Goal: Information Seeking & Learning: Learn about a topic

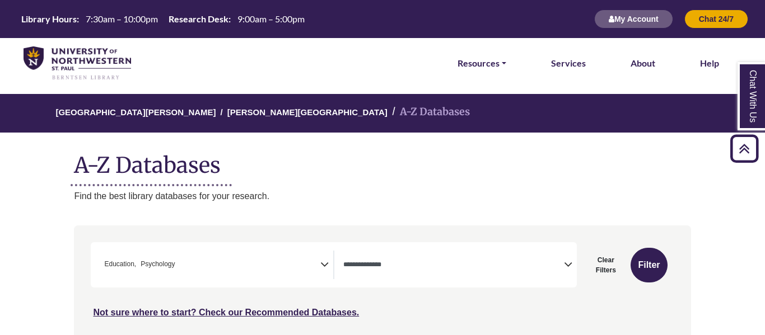
select select "*****"
select select "Database Types Filter"
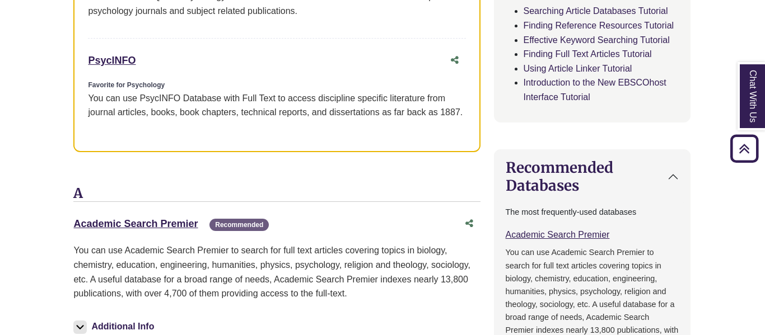
scroll to position [708, 1]
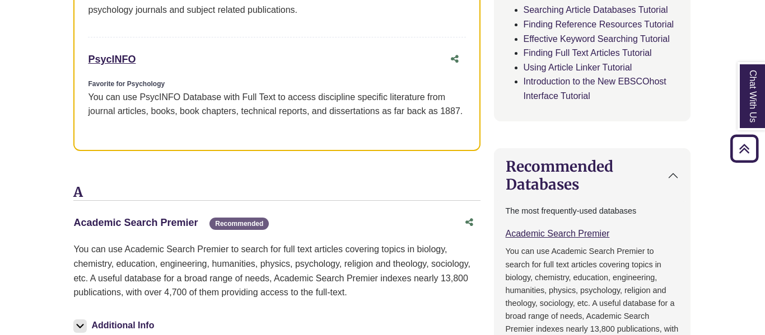
click at [166, 223] on link "Academic Search Premier This link opens in a new window" at bounding box center [135, 222] width 124 height 11
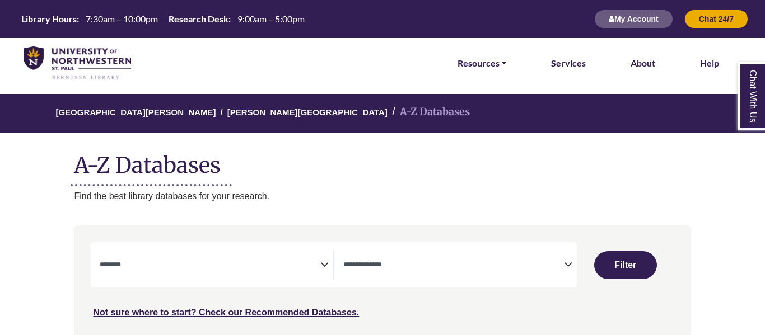
select select "Database Subject Filter"
select select "Database Types Filter"
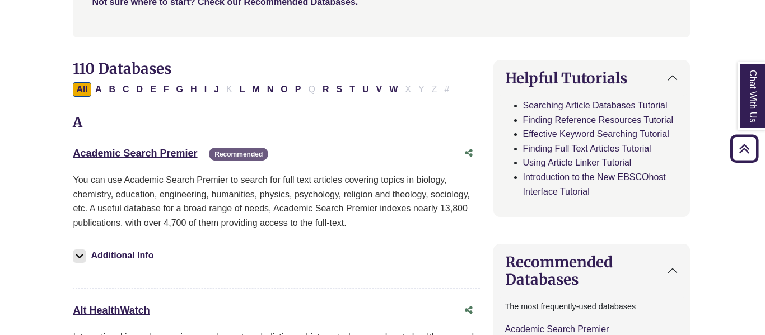
scroll to position [310, 1]
click at [169, 155] on link "Academic Search Premier This link opens in a new window" at bounding box center [135, 153] width 124 height 11
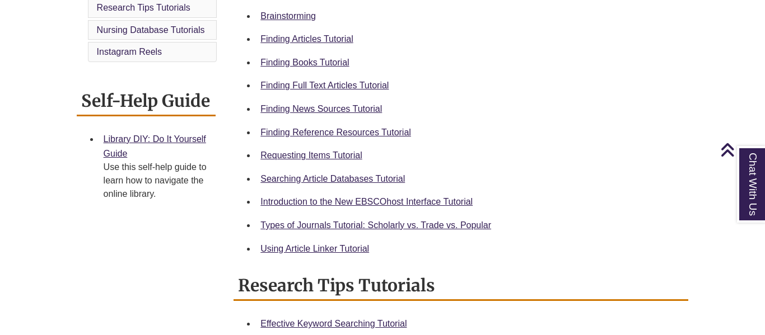
scroll to position [381, 0]
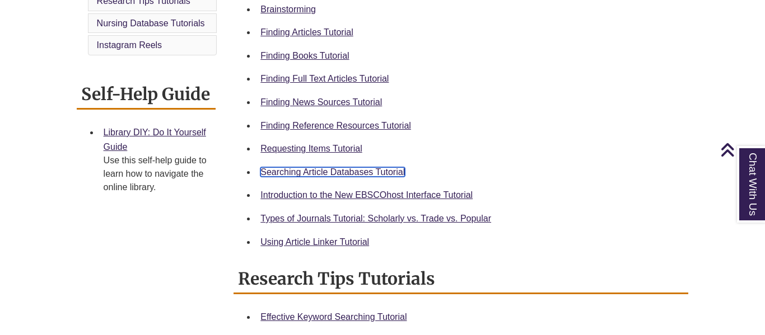
click at [383, 172] on link "Searching Article Databases Tutorial" at bounding box center [332, 172] width 144 height 10
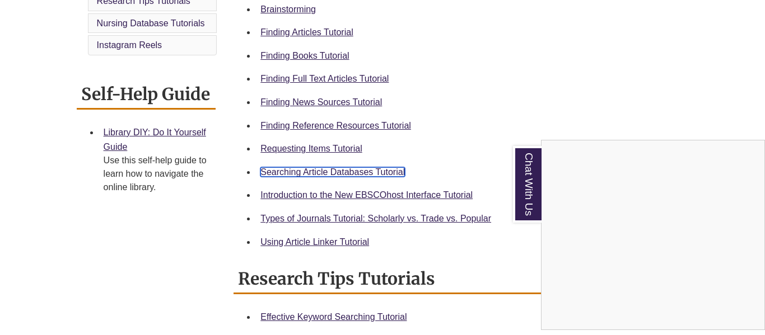
scroll to position [0, 0]
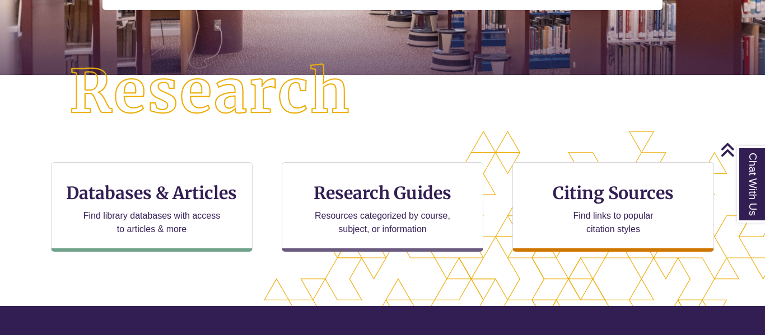
scroll to position [250, 0]
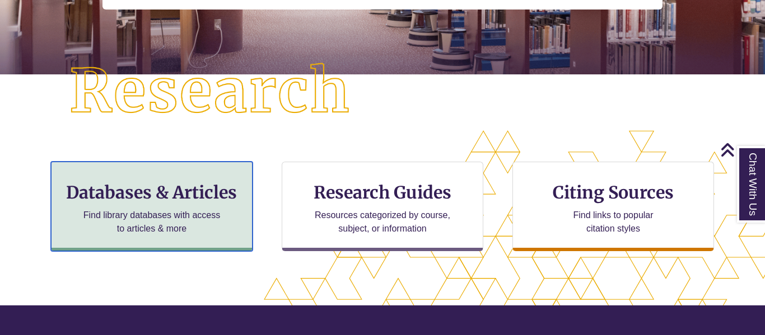
click at [190, 206] on div "Databases & Articles Find library databases with access to articles & more" at bounding box center [152, 207] width 202 height 90
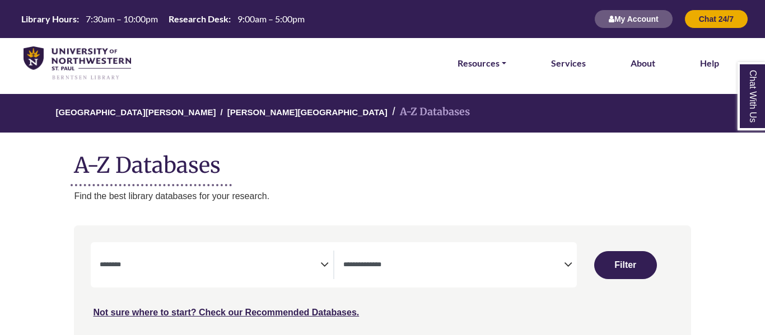
select select "Database Subject Filter"
select select "Database Types Filter"
select select "Database Subject Filter"
select select "Database Types Filter"
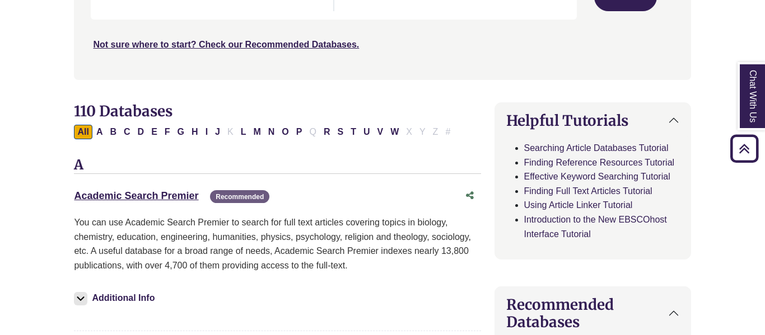
scroll to position [292, 0]
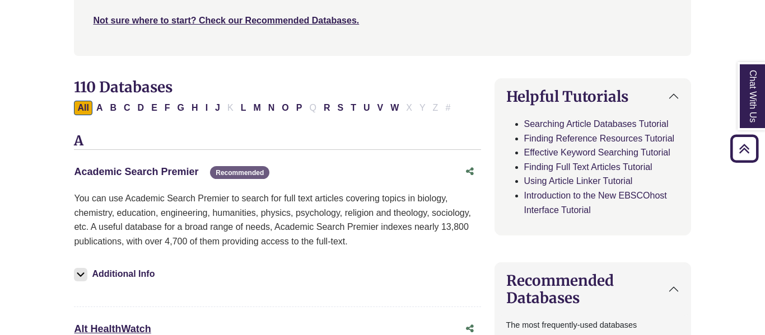
click at [189, 172] on link "Academic Search Premier This link opens in a new window" at bounding box center [136, 171] width 124 height 11
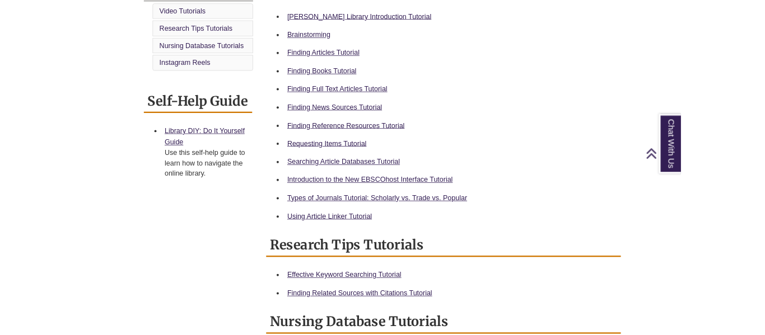
scroll to position [348, 0]
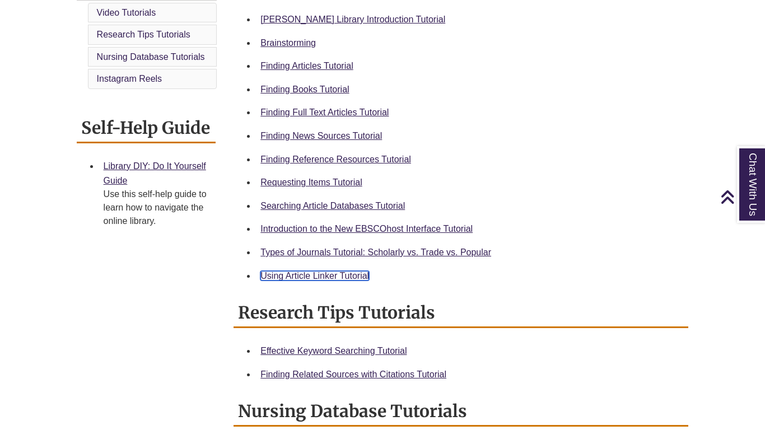
click at [349, 274] on link "Using Article Linker Tutorial" at bounding box center [314, 276] width 109 height 10
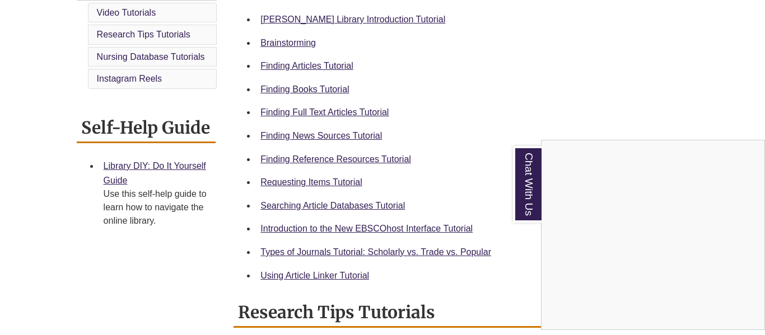
click at [352, 274] on div "Chat With Us" at bounding box center [382, 167] width 765 height 335
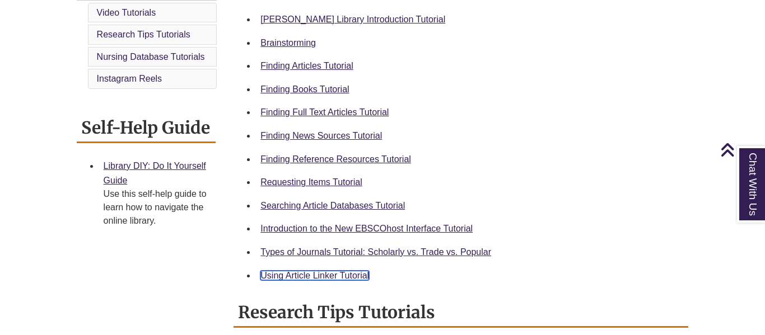
click at [347, 277] on link "Using Article Linker Tutorial" at bounding box center [314, 276] width 109 height 10
